Goal: Transaction & Acquisition: Purchase product/service

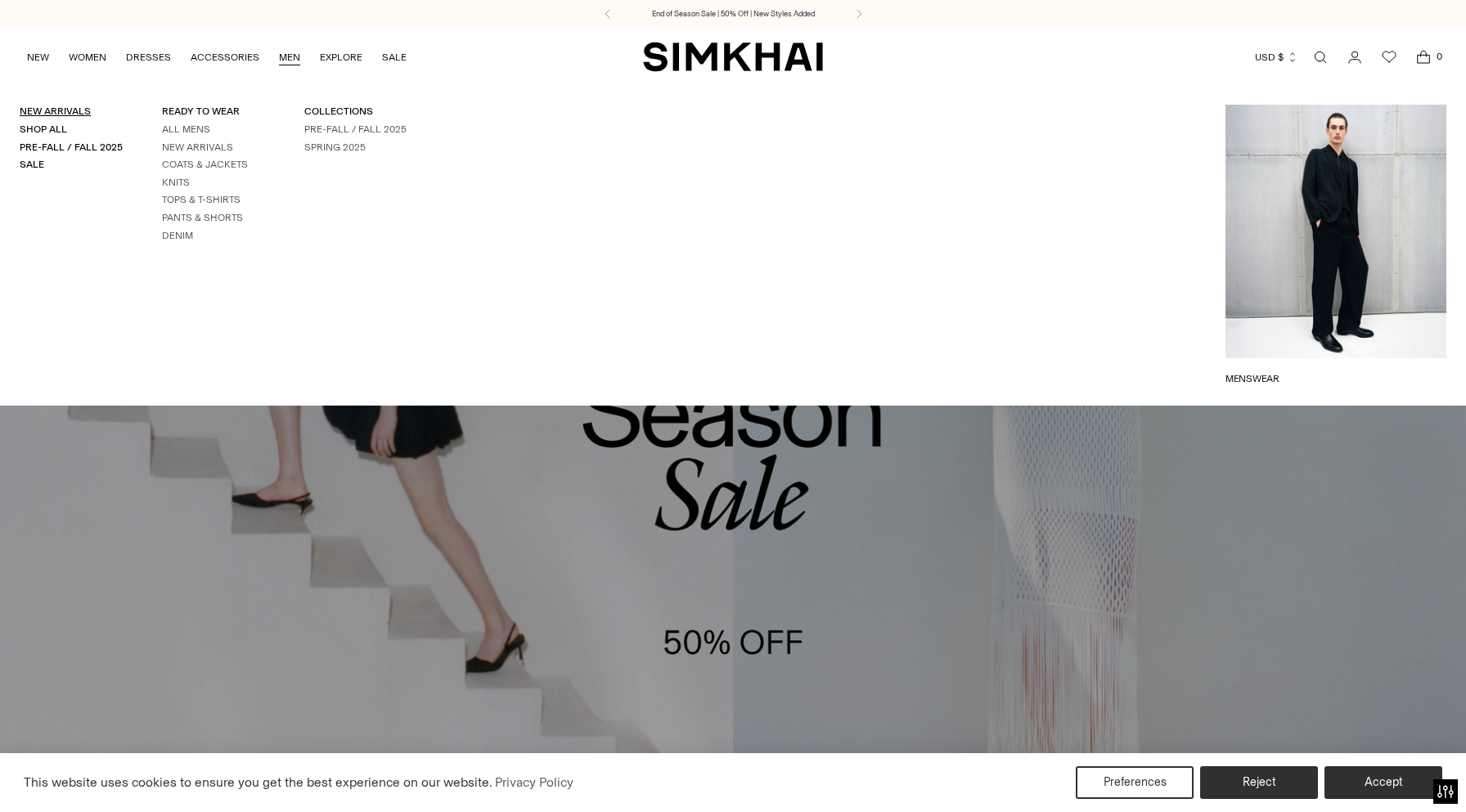
click at [64, 113] on link "New Arrivals" at bounding box center [55, 111] width 71 height 11
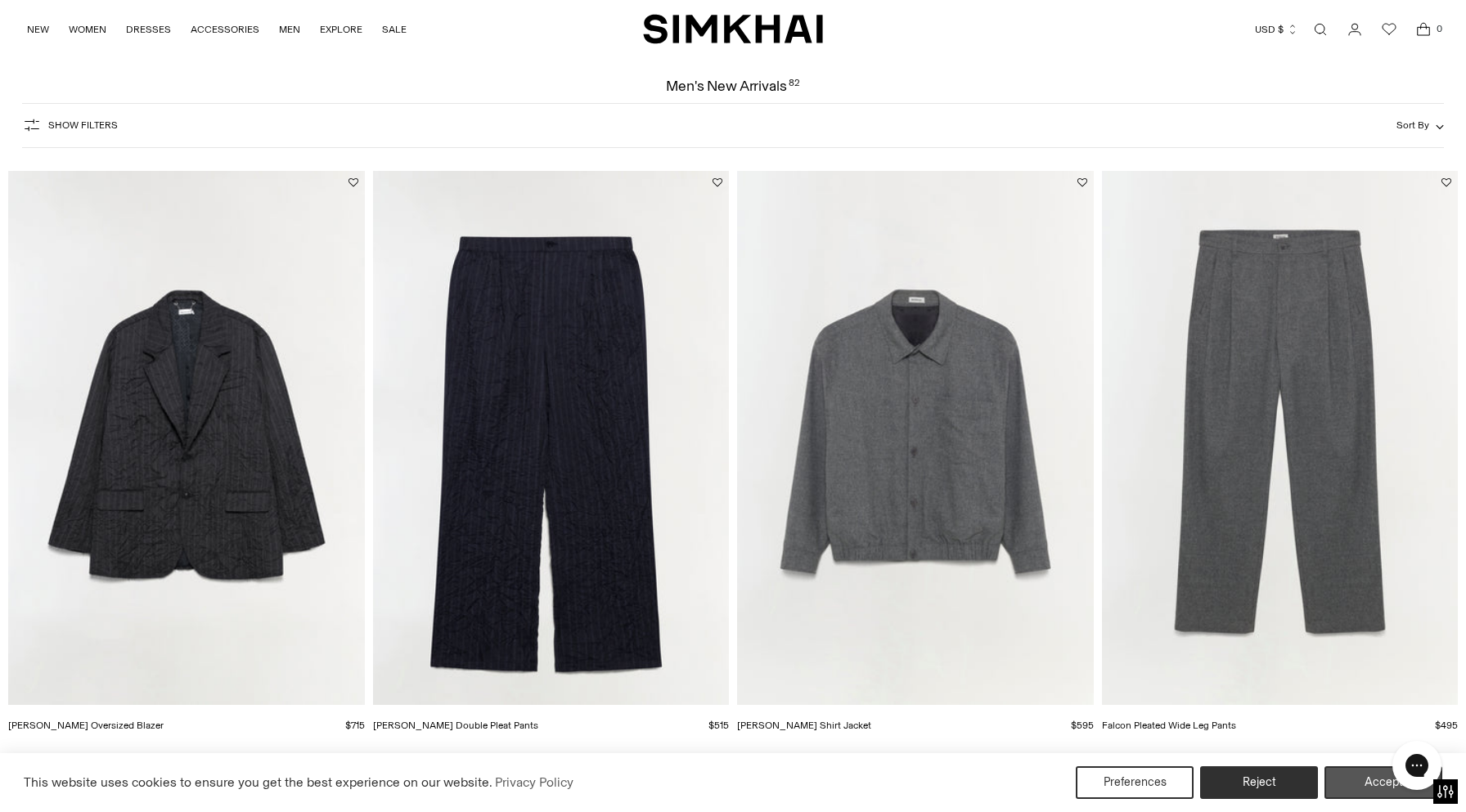
scroll to position [707, 0]
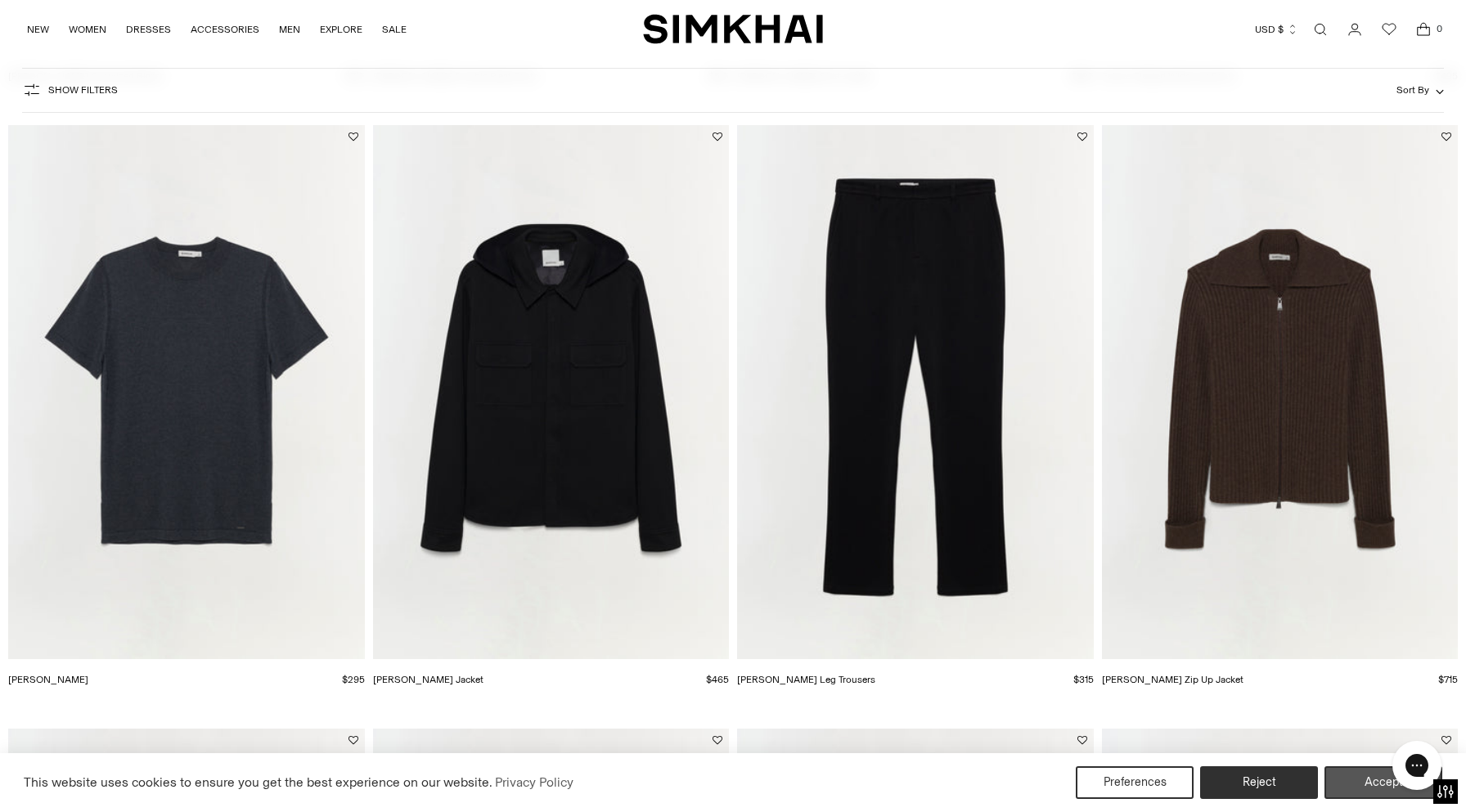
click at [1343, 781] on button "Accept" at bounding box center [1382, 782] width 118 height 33
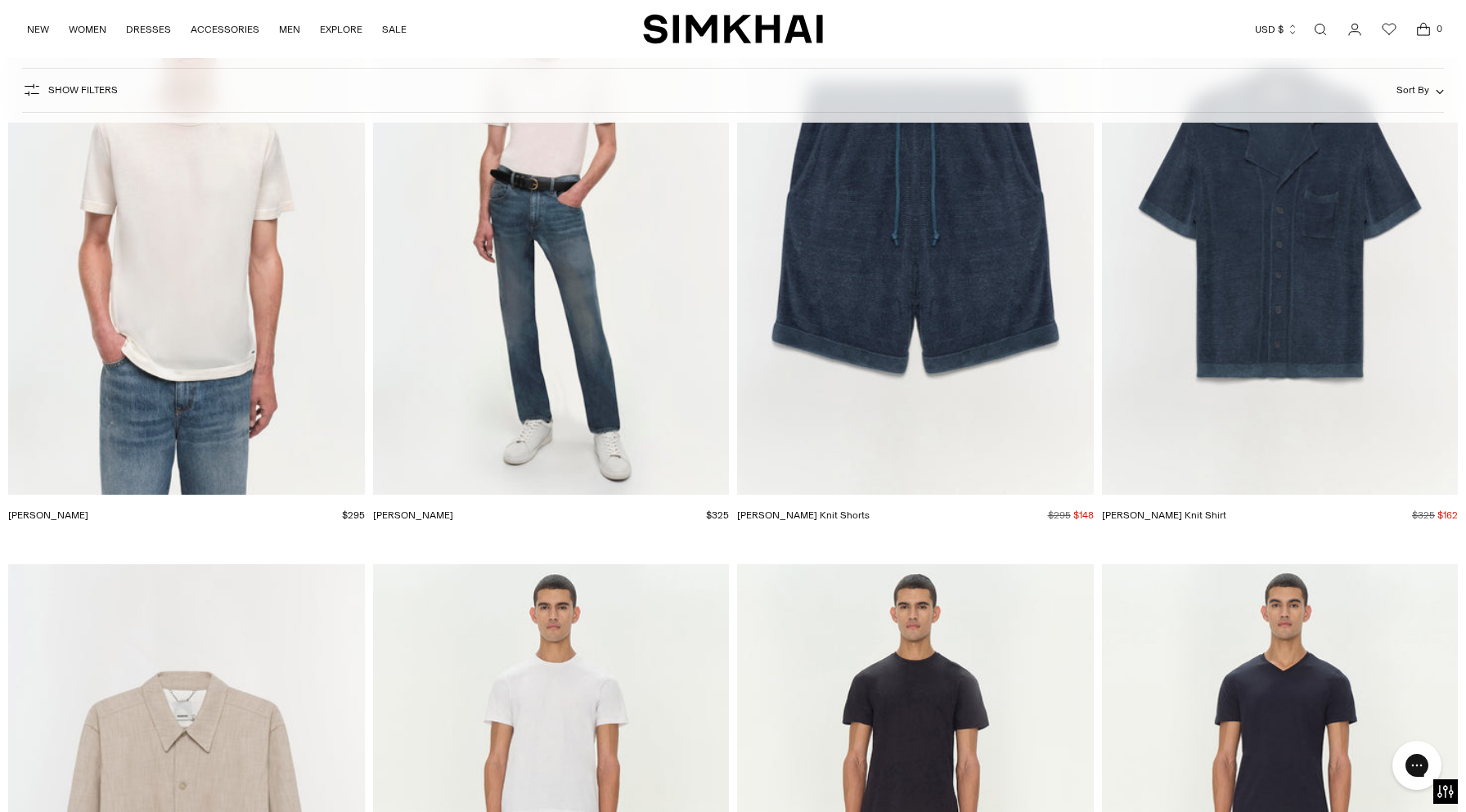
scroll to position [5577, 0]
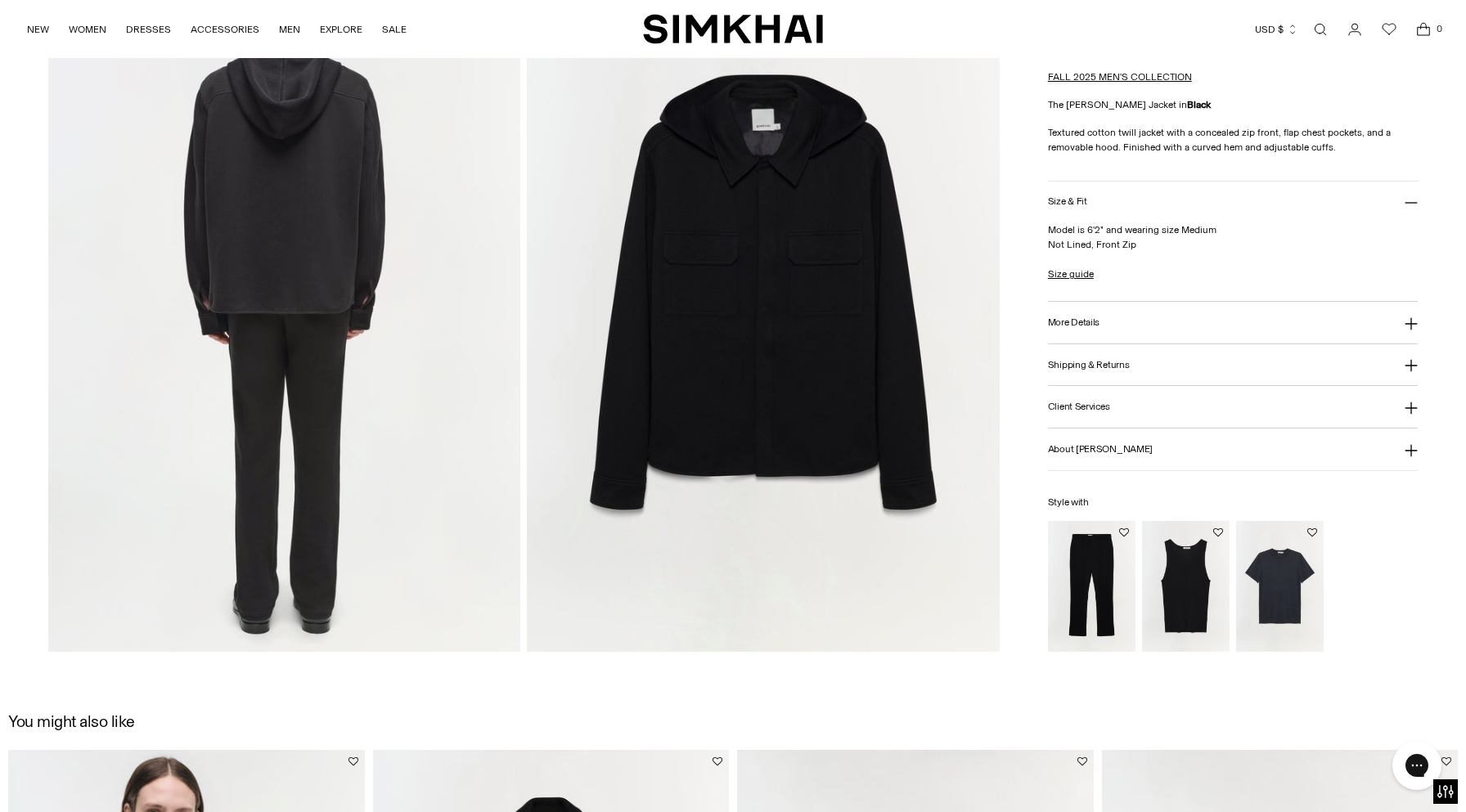
scroll to position [2321, 0]
